Goal: Find specific page/section: Find specific page/section

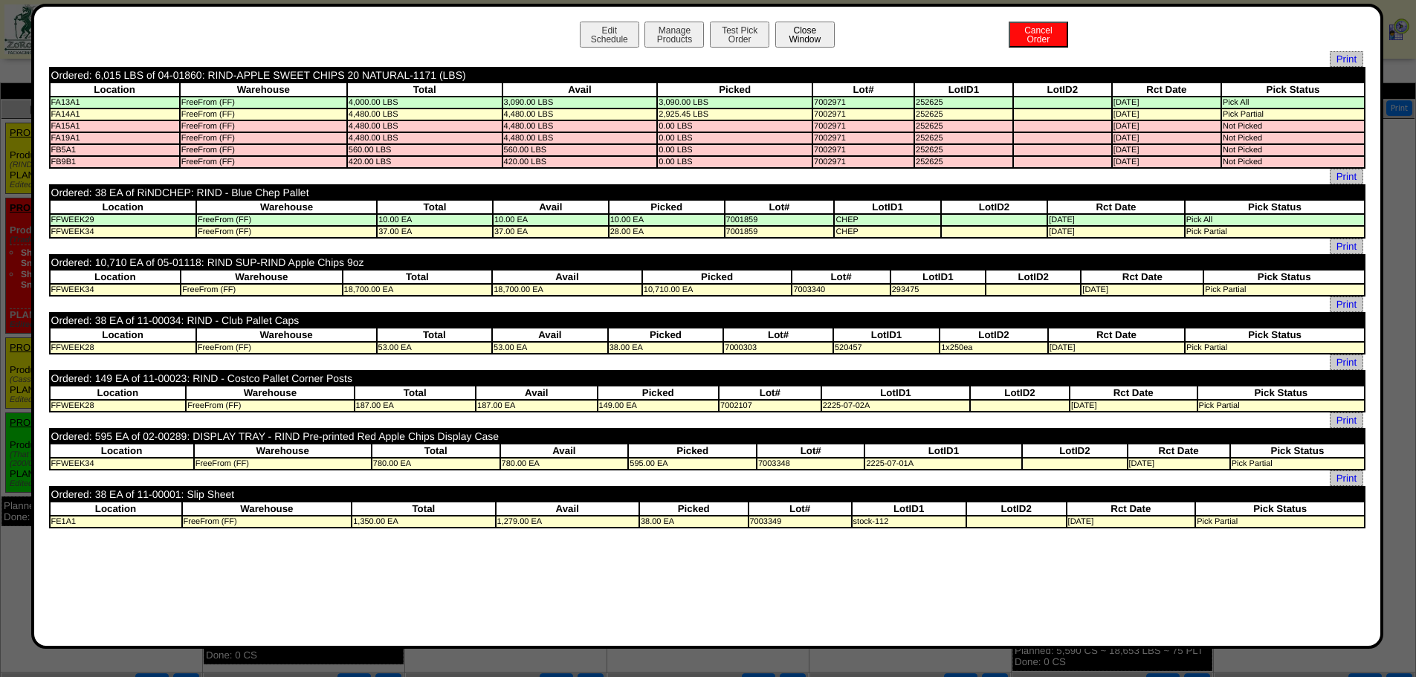
click at [782, 28] on button "Close Window" at bounding box center [804, 35] width 59 height 26
